Goal: Task Accomplishment & Management: Manage account settings

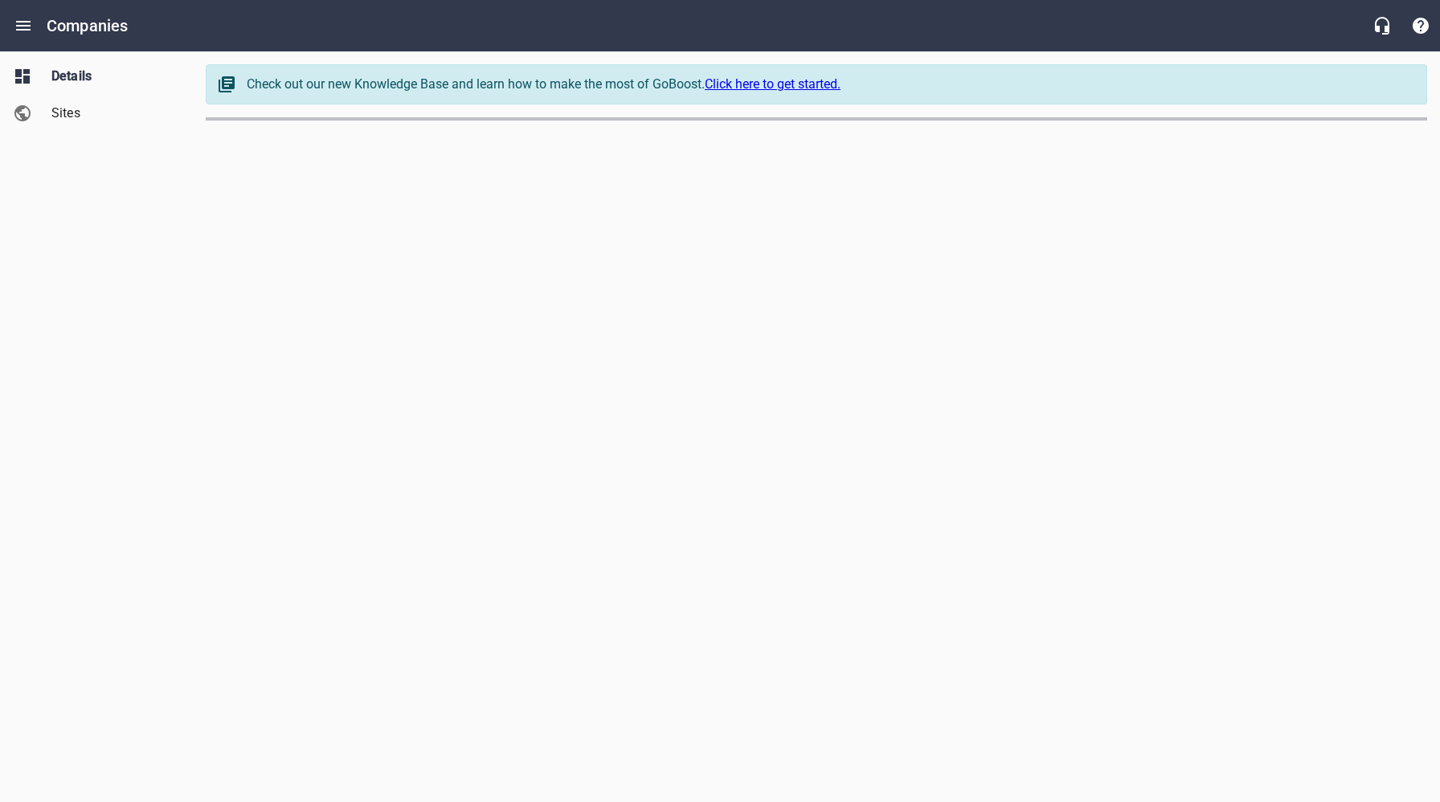
select select "[US_STATE]"
select select "62"
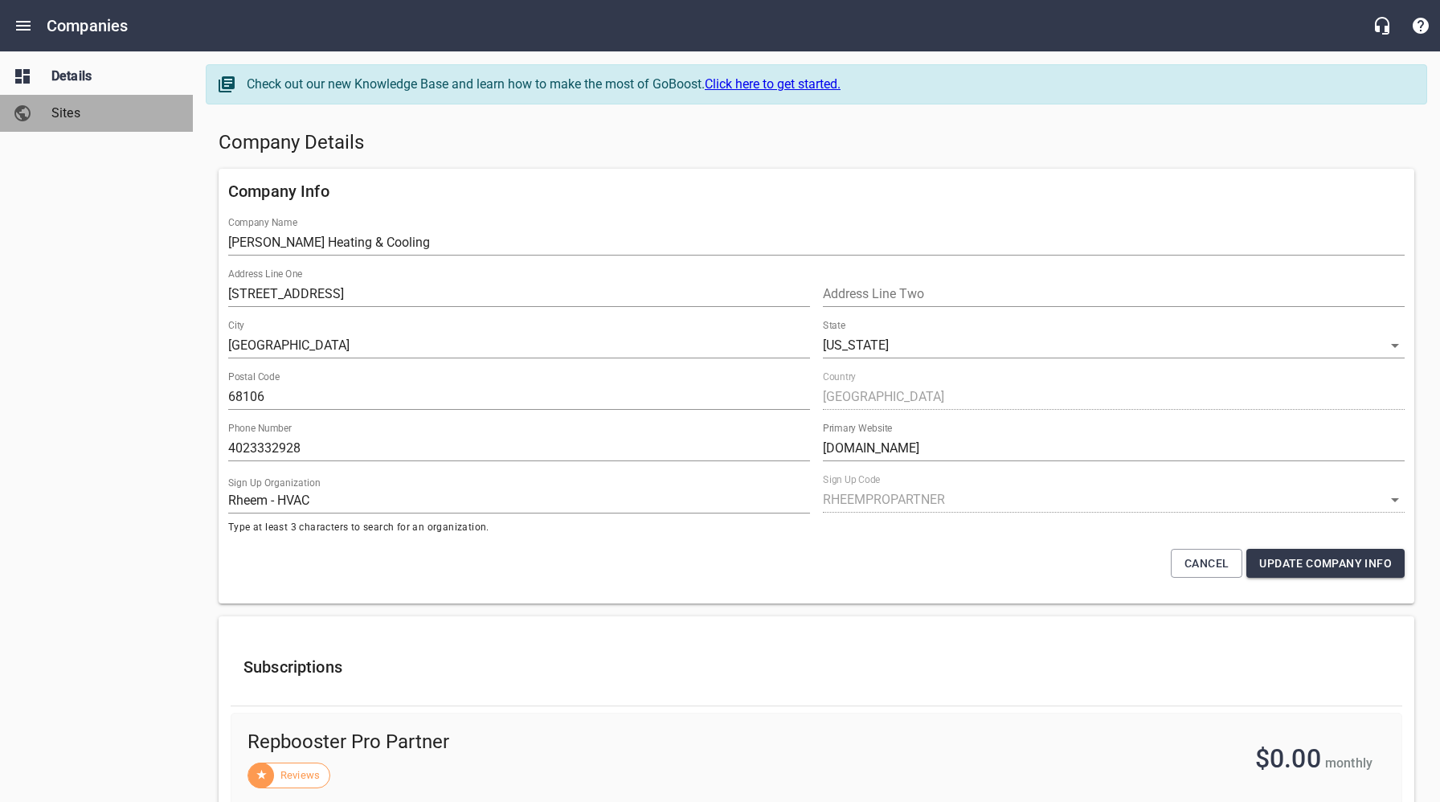
click at [66, 116] on span "Sites" at bounding box center [112, 113] width 122 height 19
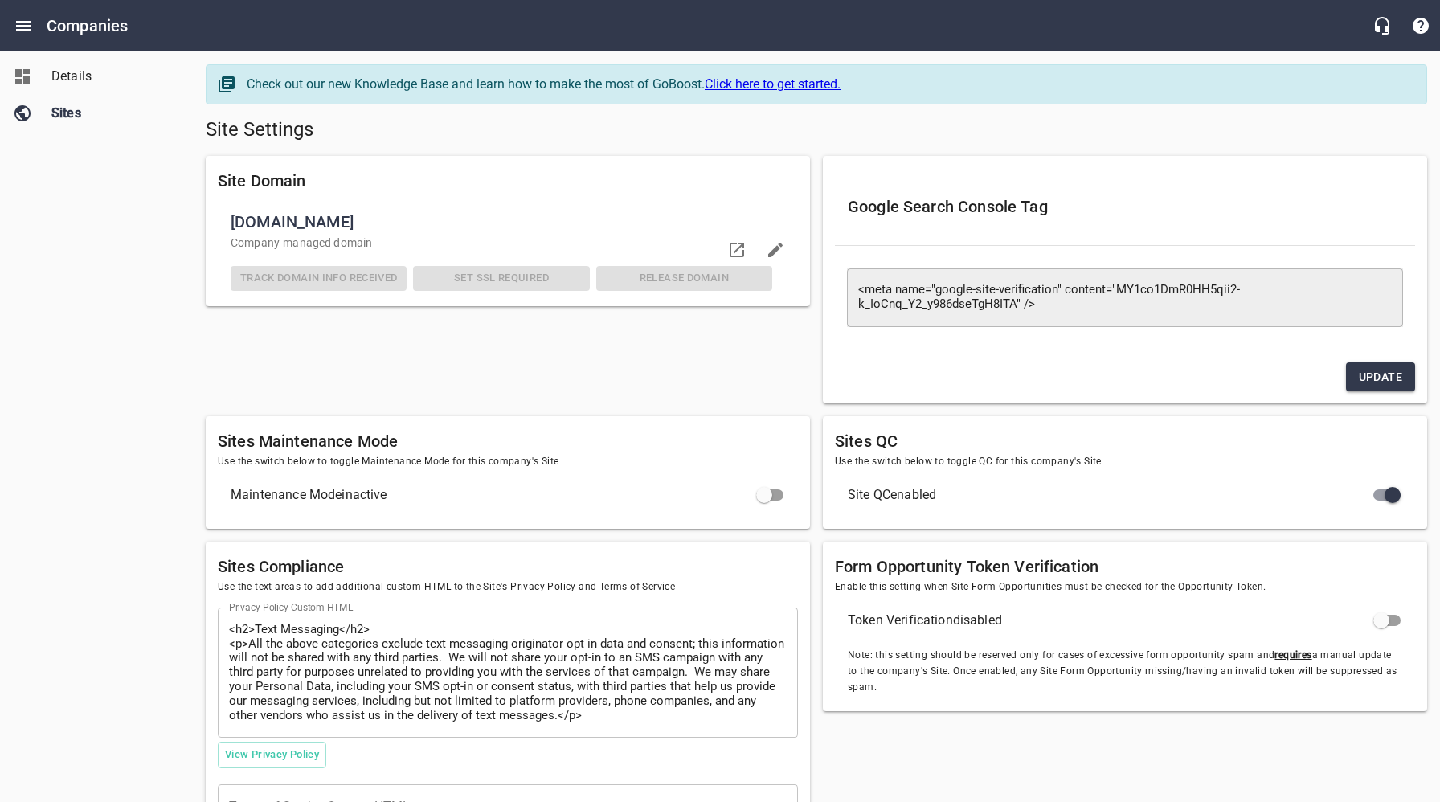
checkbox input "false"
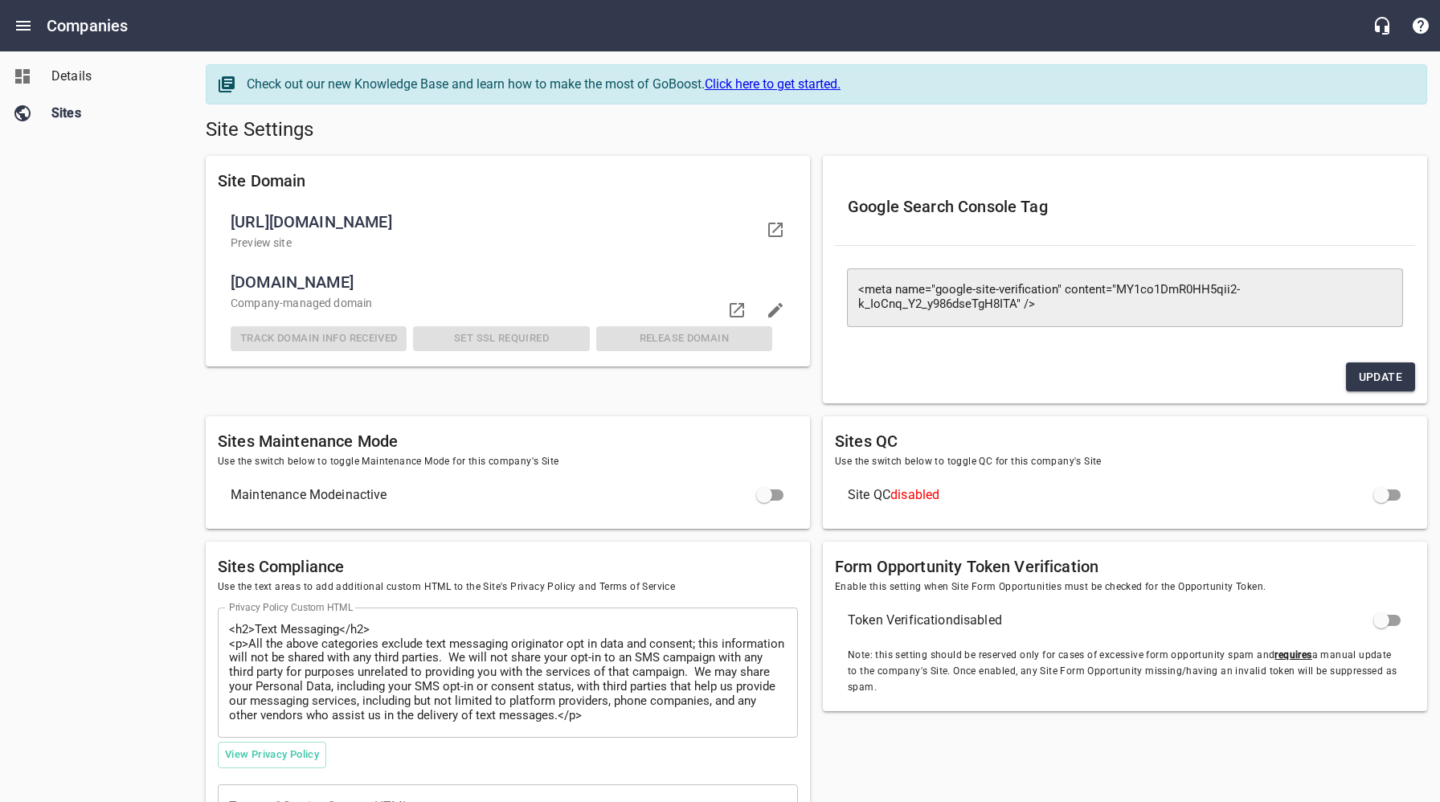
click at [63, 72] on span "Details" at bounding box center [112, 76] width 122 height 19
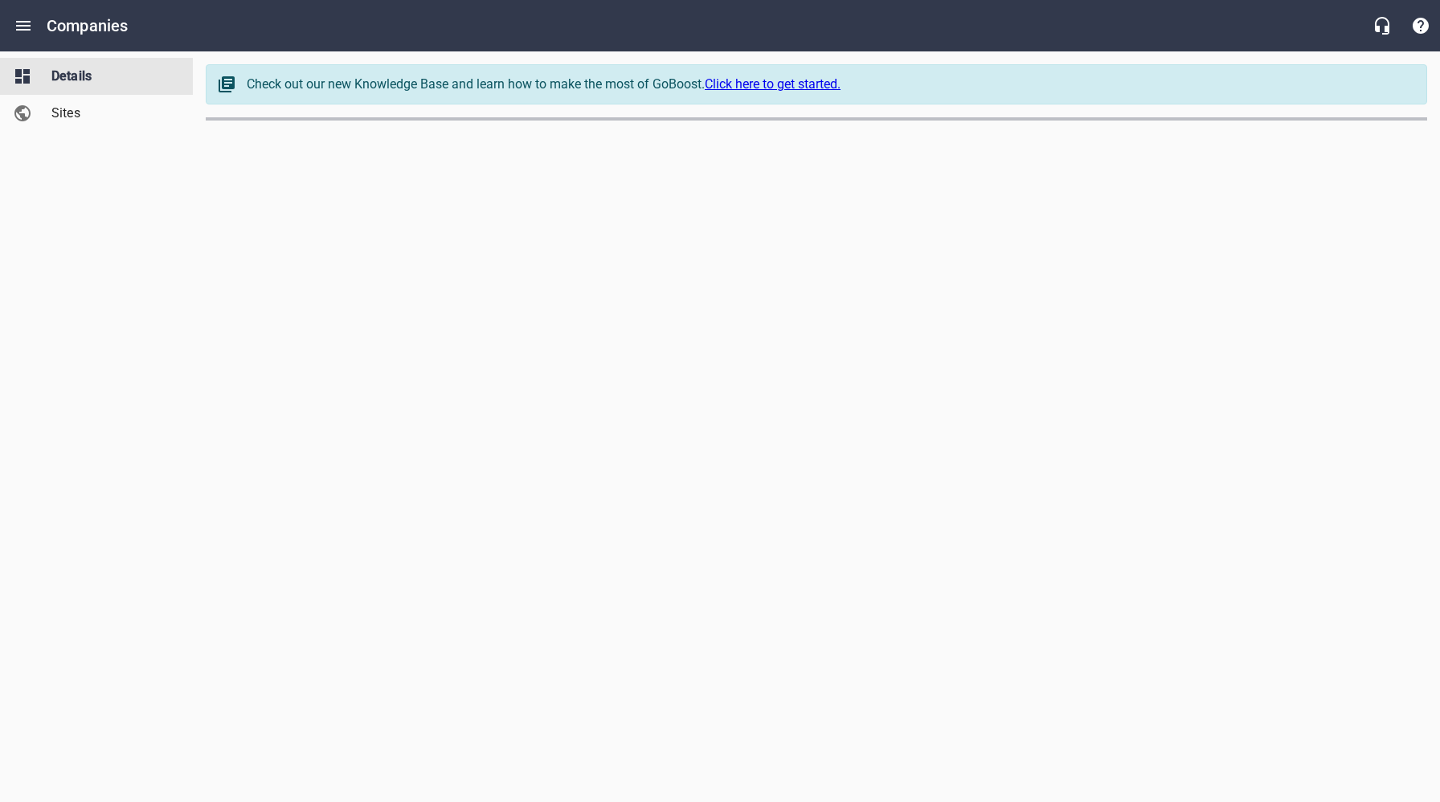
select select "[US_STATE]"
select select "62"
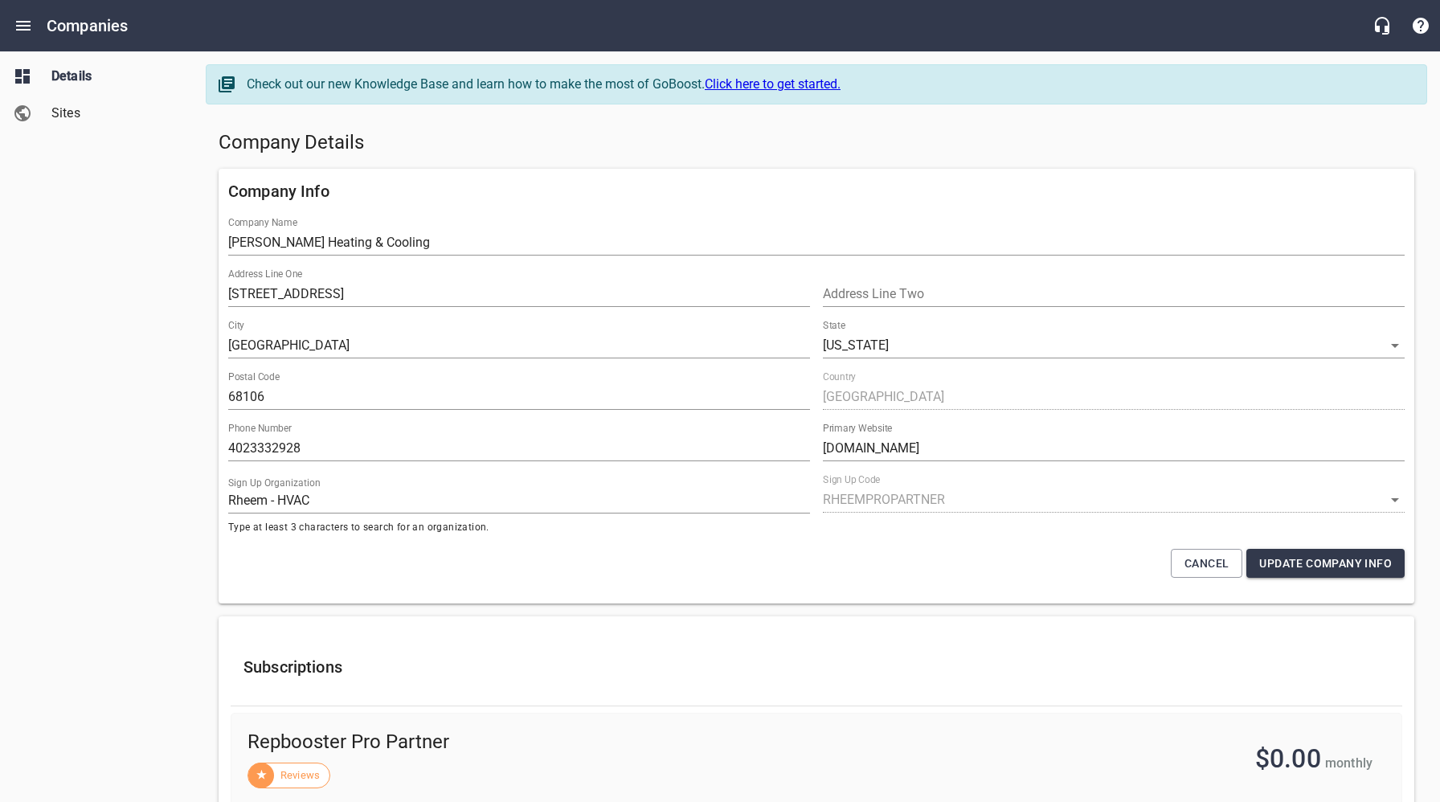
click at [807, 161] on div "Company Details" at bounding box center [816, 143] width 1208 height 39
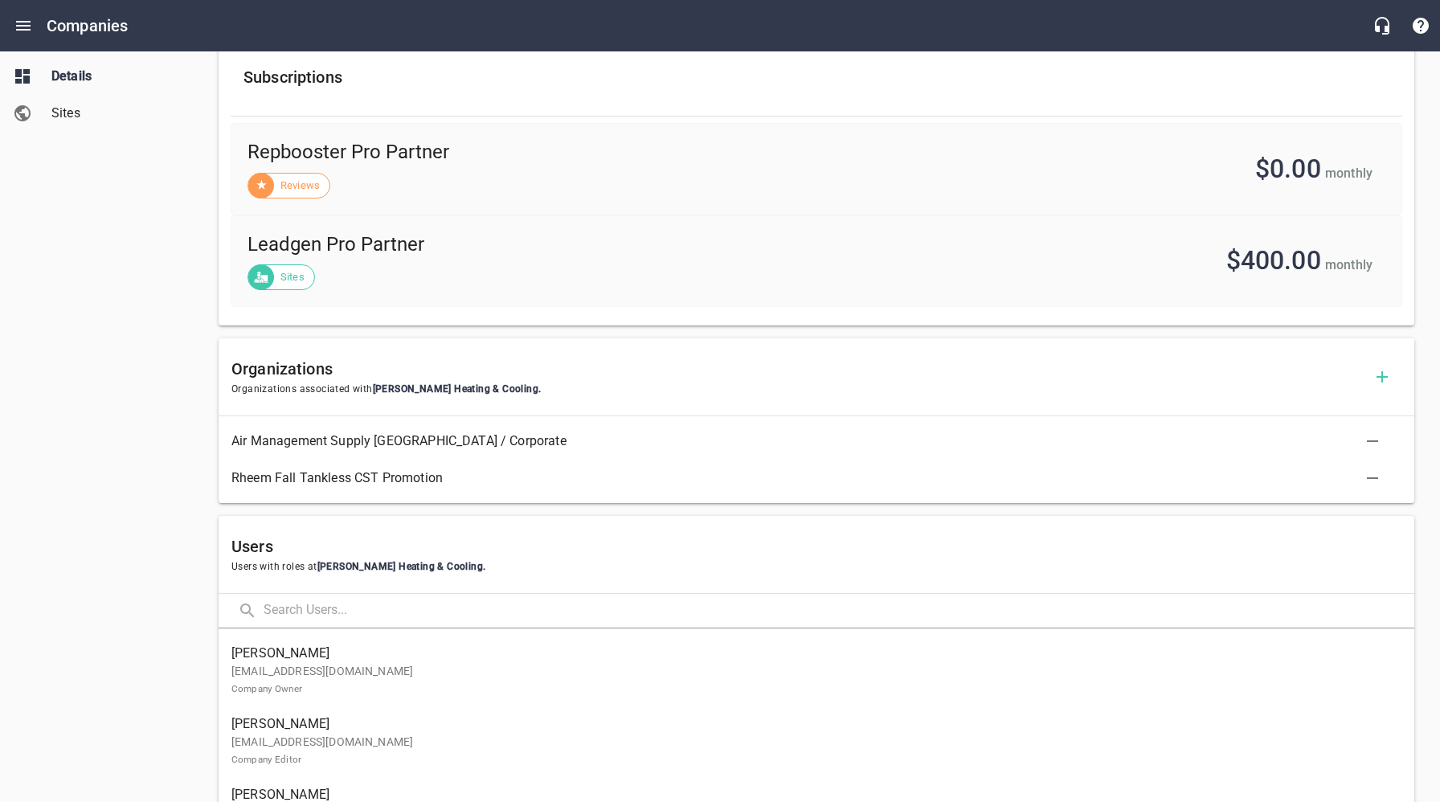
scroll to position [722, 0]
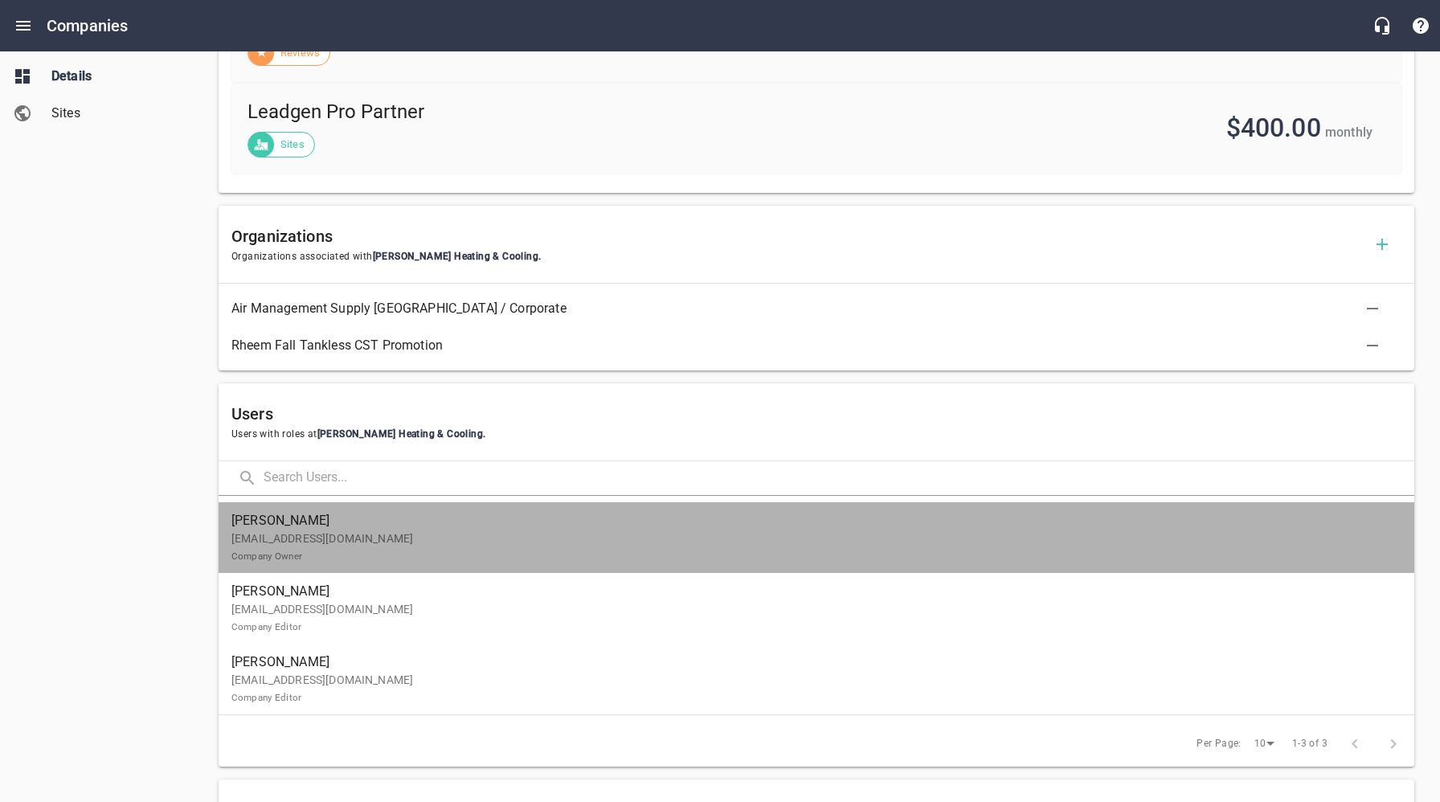
click at [398, 537] on p "[EMAIL_ADDRESS][DOMAIN_NAME] Company Owner" at bounding box center [809, 547] width 1157 height 34
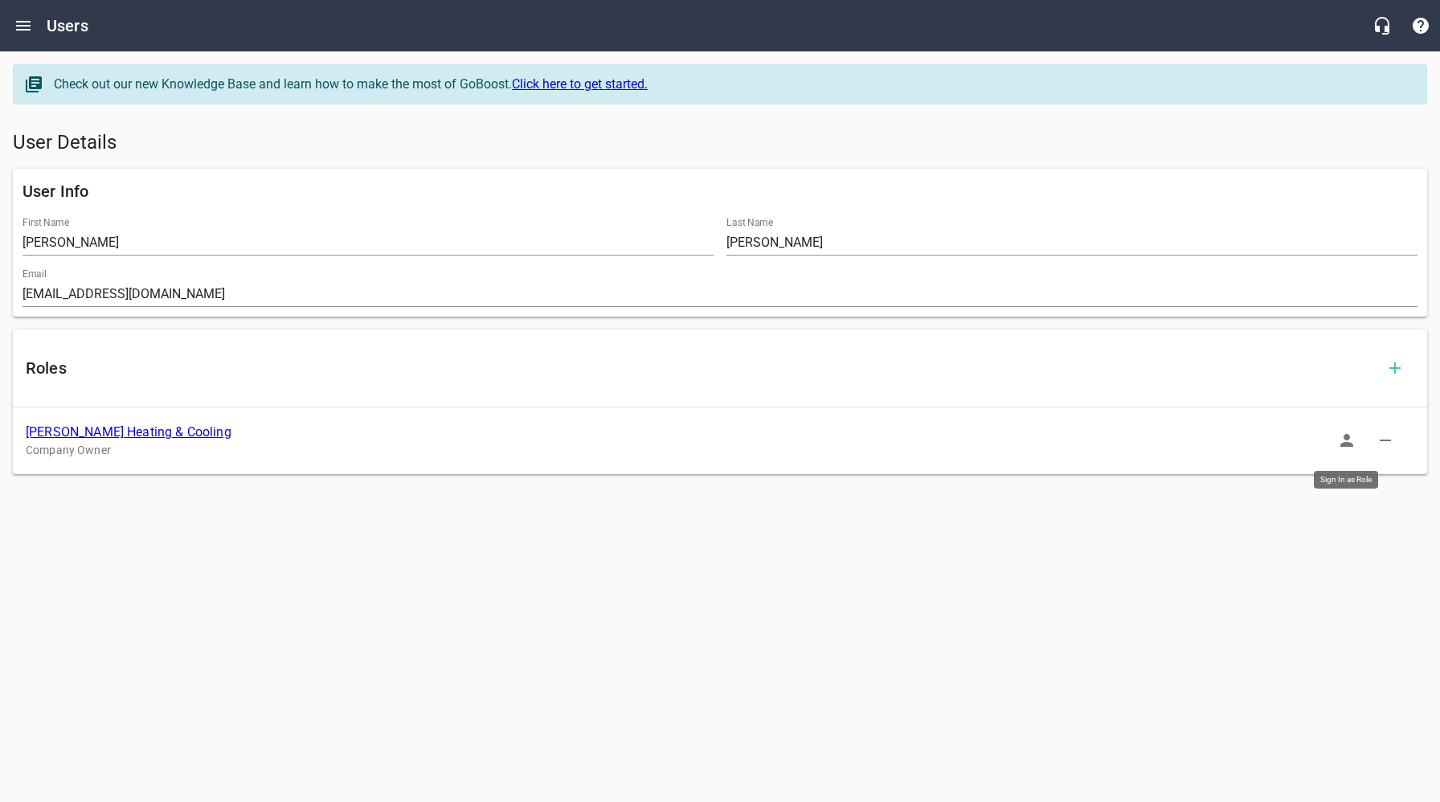
click at [1341, 439] on icon "button" at bounding box center [1346, 440] width 19 height 19
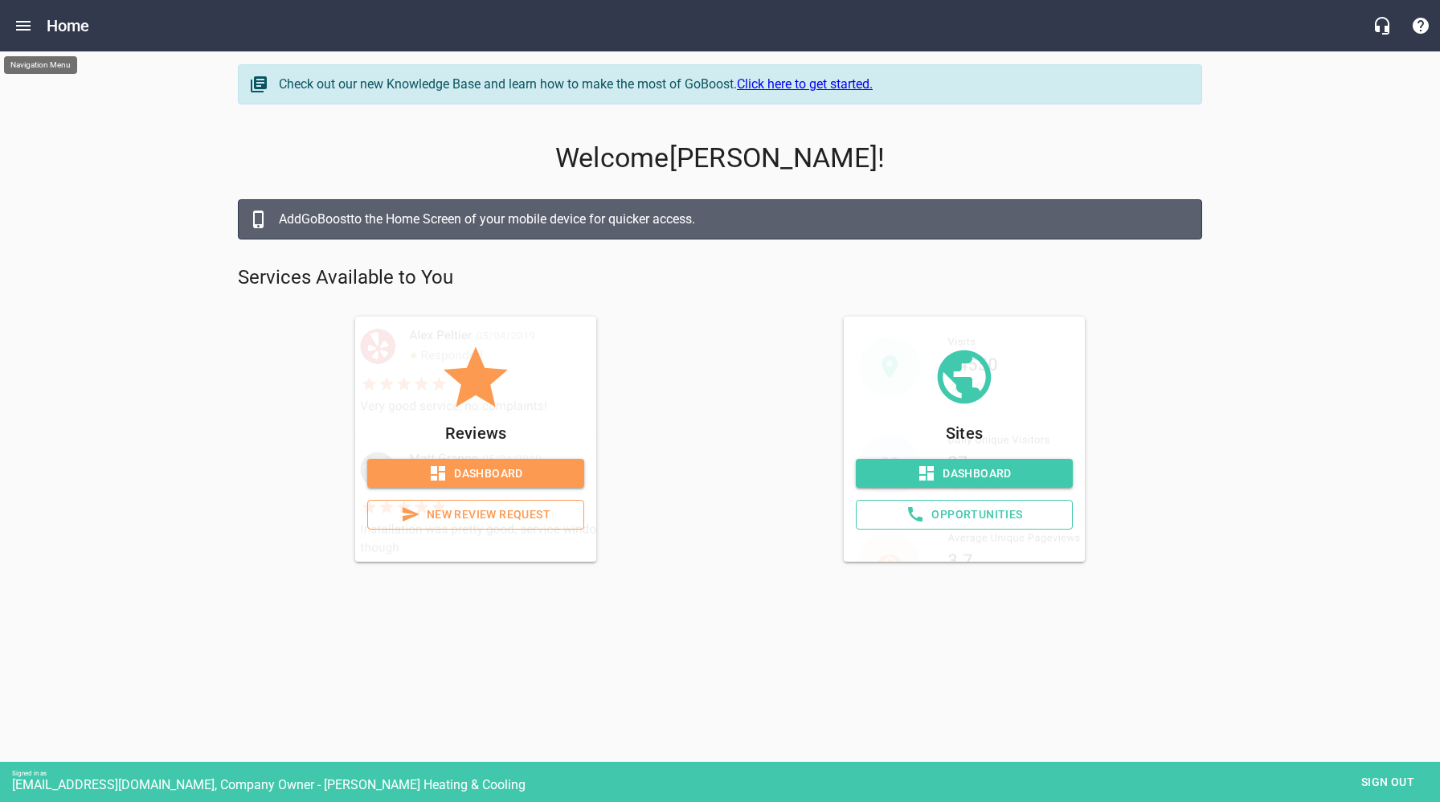
click at [27, 24] on icon "Open drawer" at bounding box center [23, 25] width 19 height 19
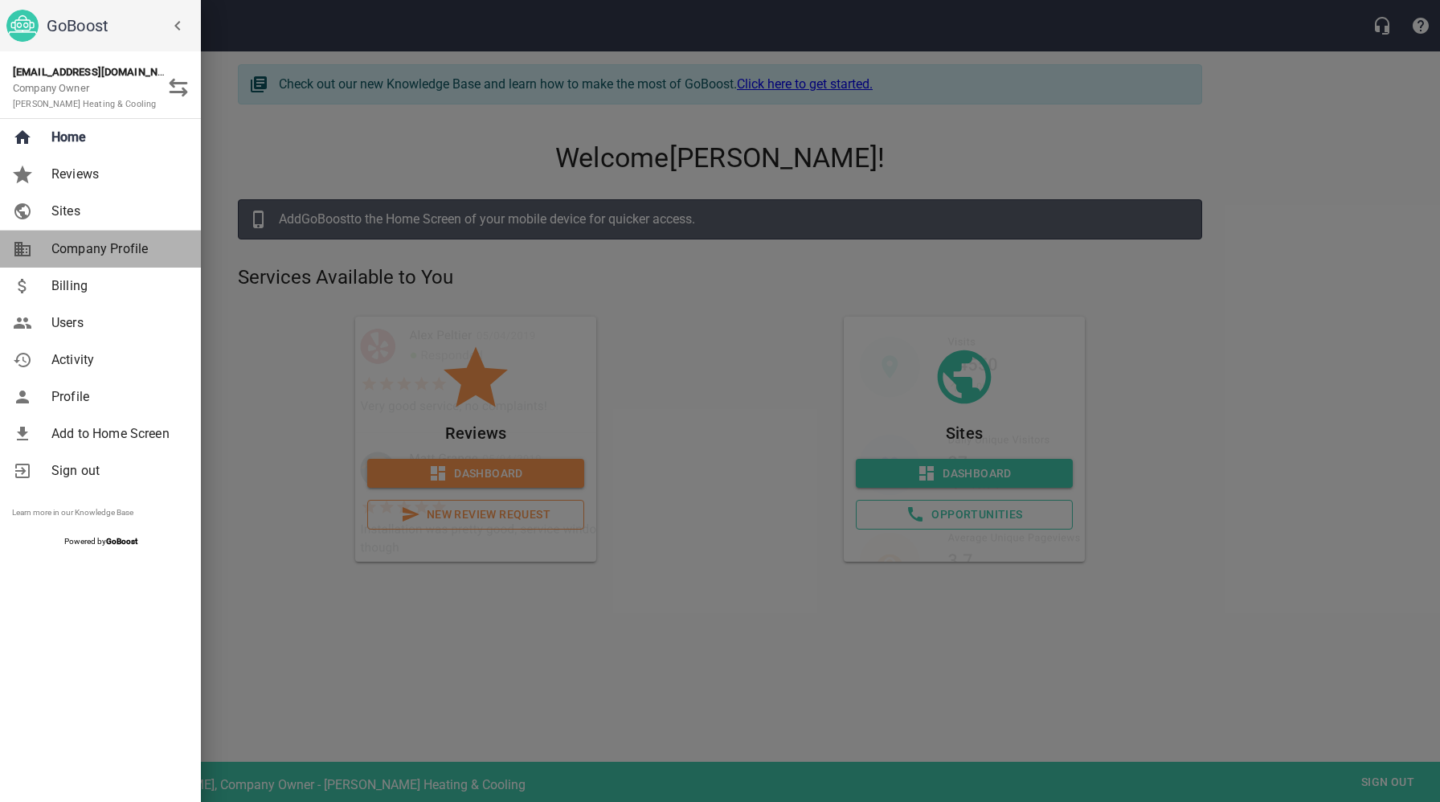
click at [95, 252] on span "Company Profile" at bounding box center [116, 248] width 130 height 19
select select "[US_STATE]"
